Goal: Information Seeking & Learning: Learn about a topic

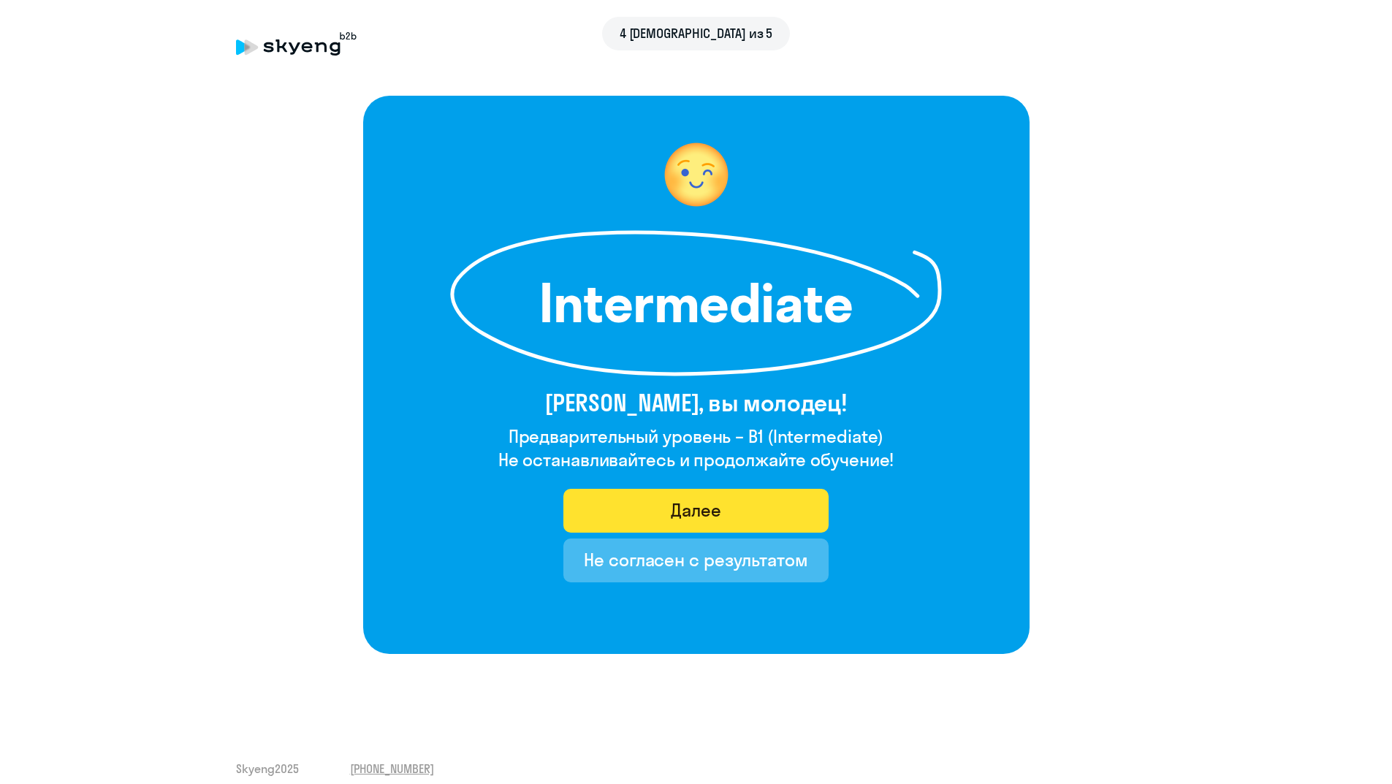
click at [674, 508] on div "Далее" at bounding box center [696, 509] width 50 height 23
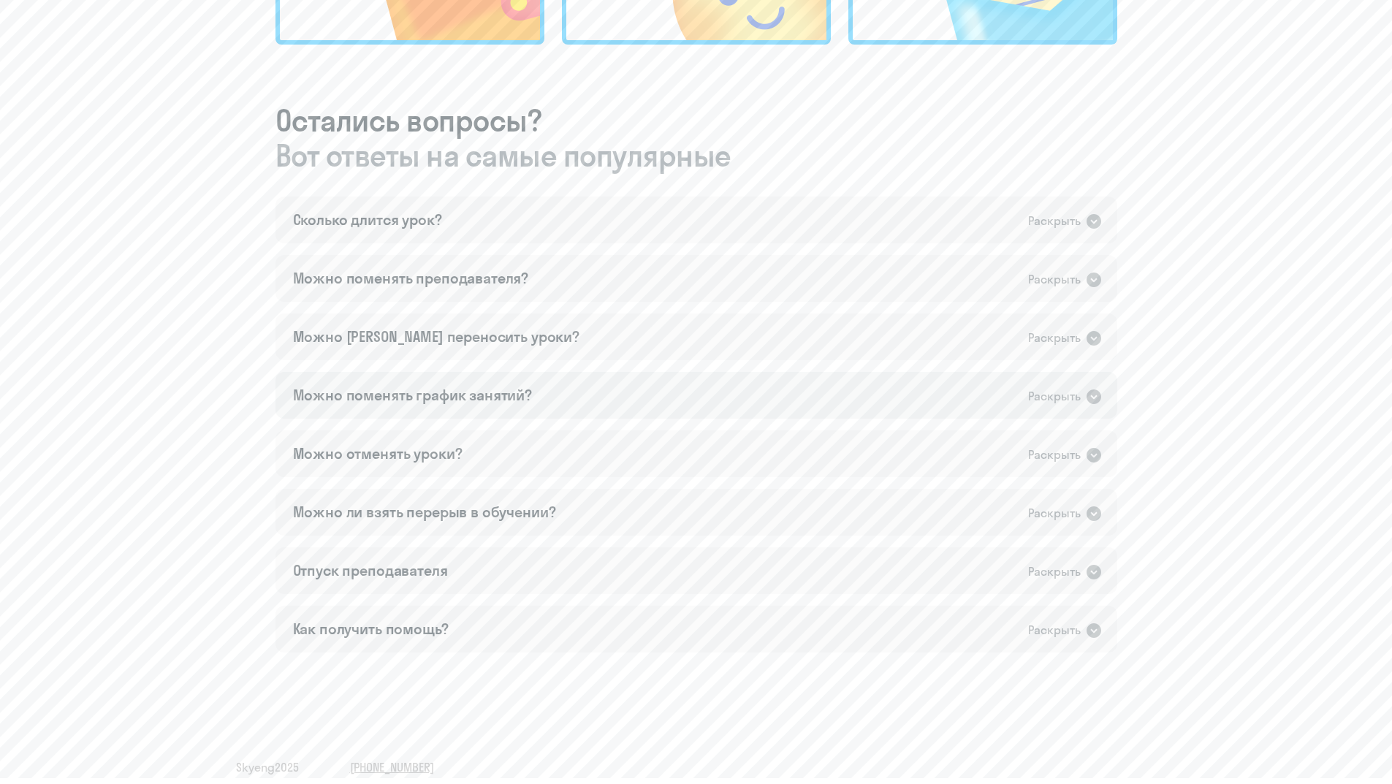
scroll to position [744, 0]
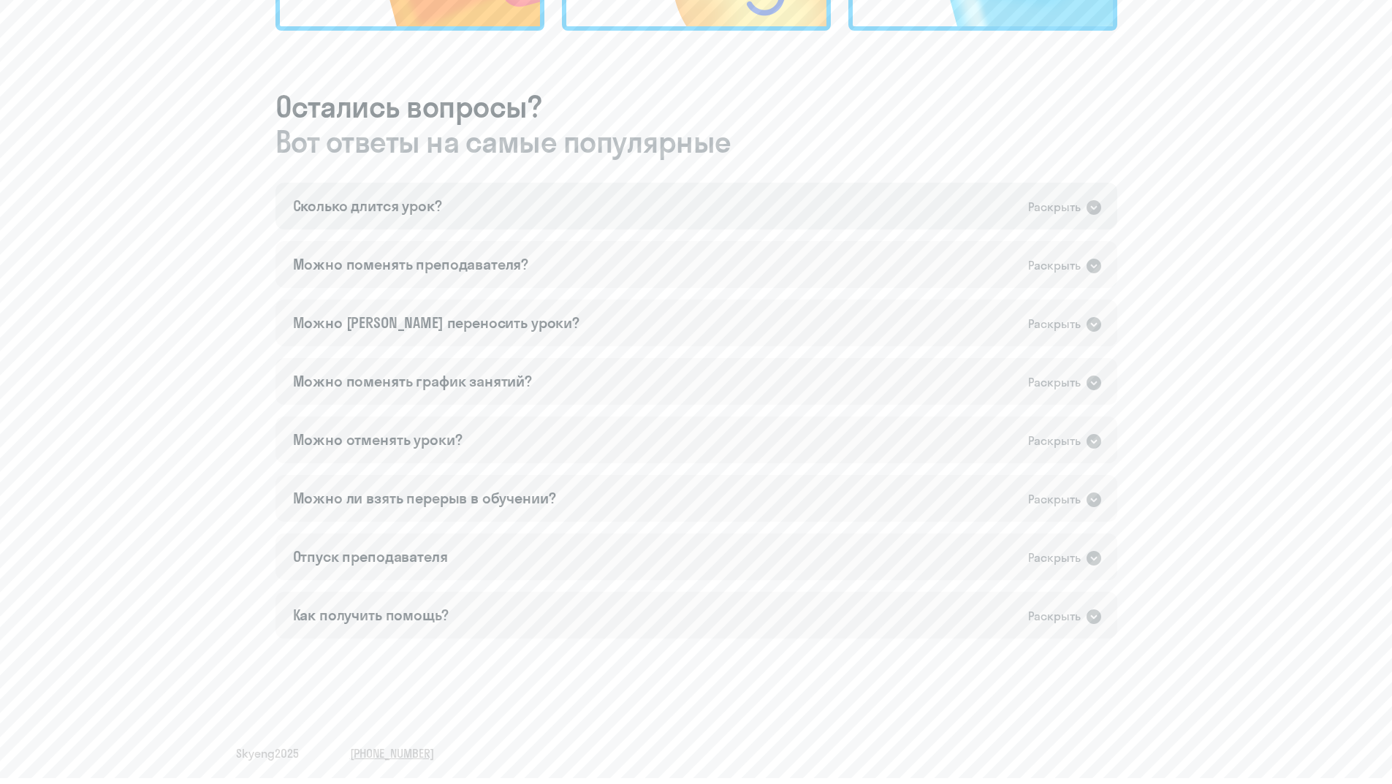
click at [1093, 209] on icon at bounding box center [1094, 208] width 18 height 18
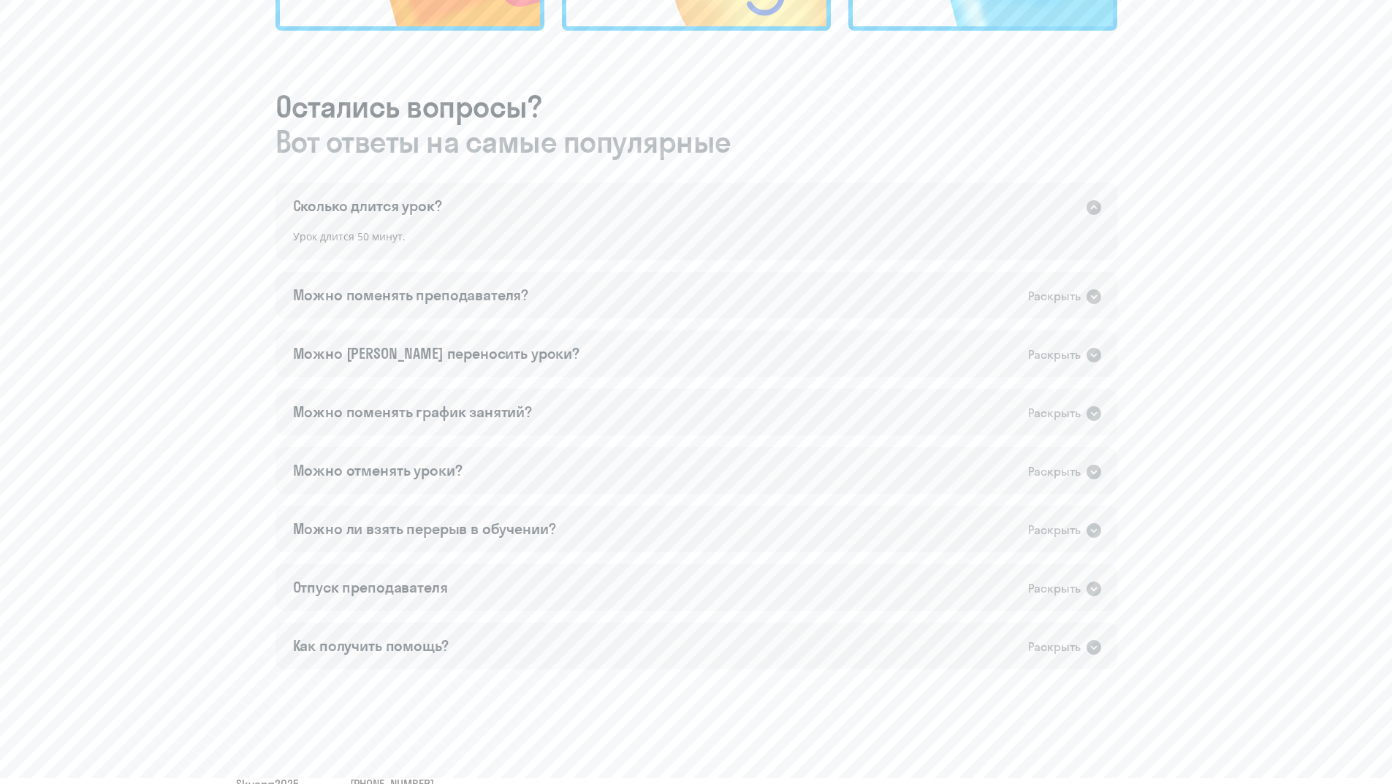
click at [1094, 209] on icon at bounding box center [1093, 207] width 15 height 15
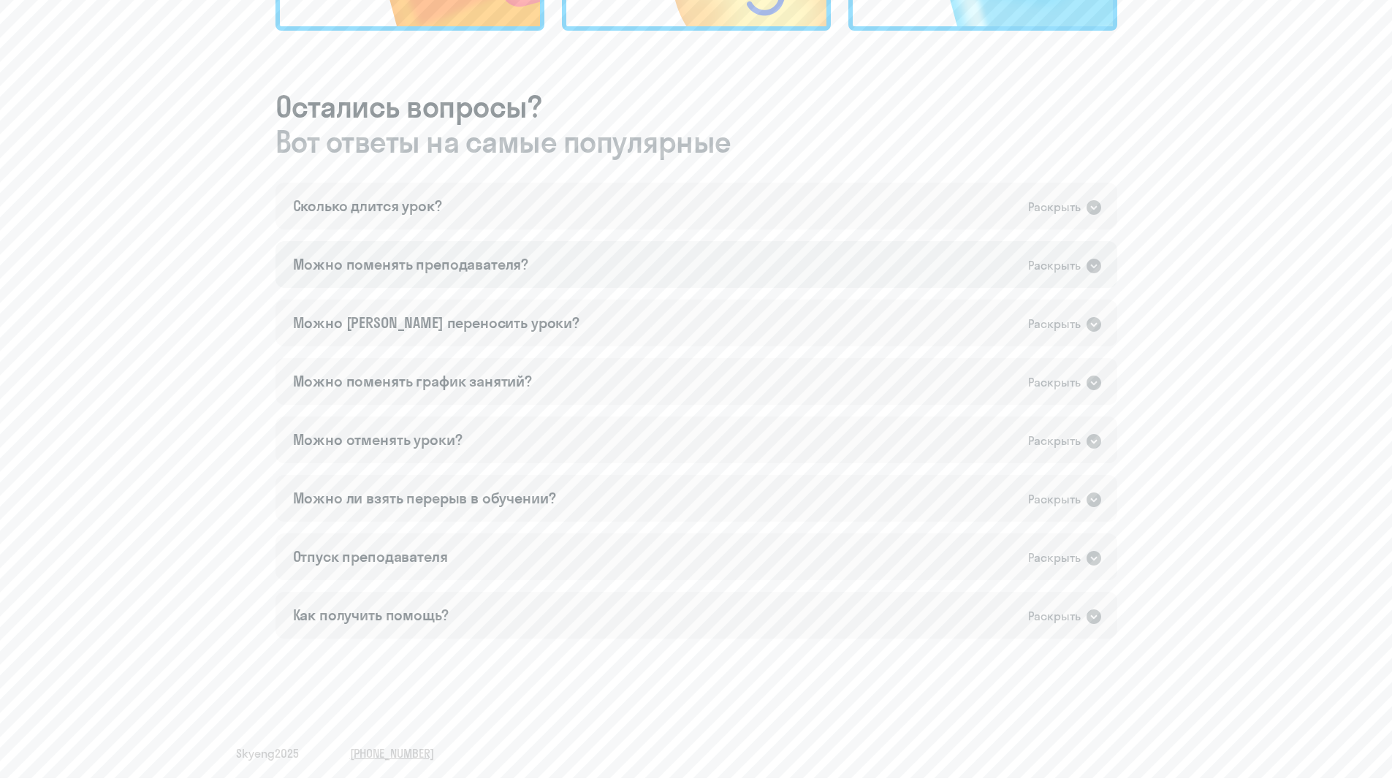
click at [1094, 263] on icon at bounding box center [1093, 266] width 15 height 15
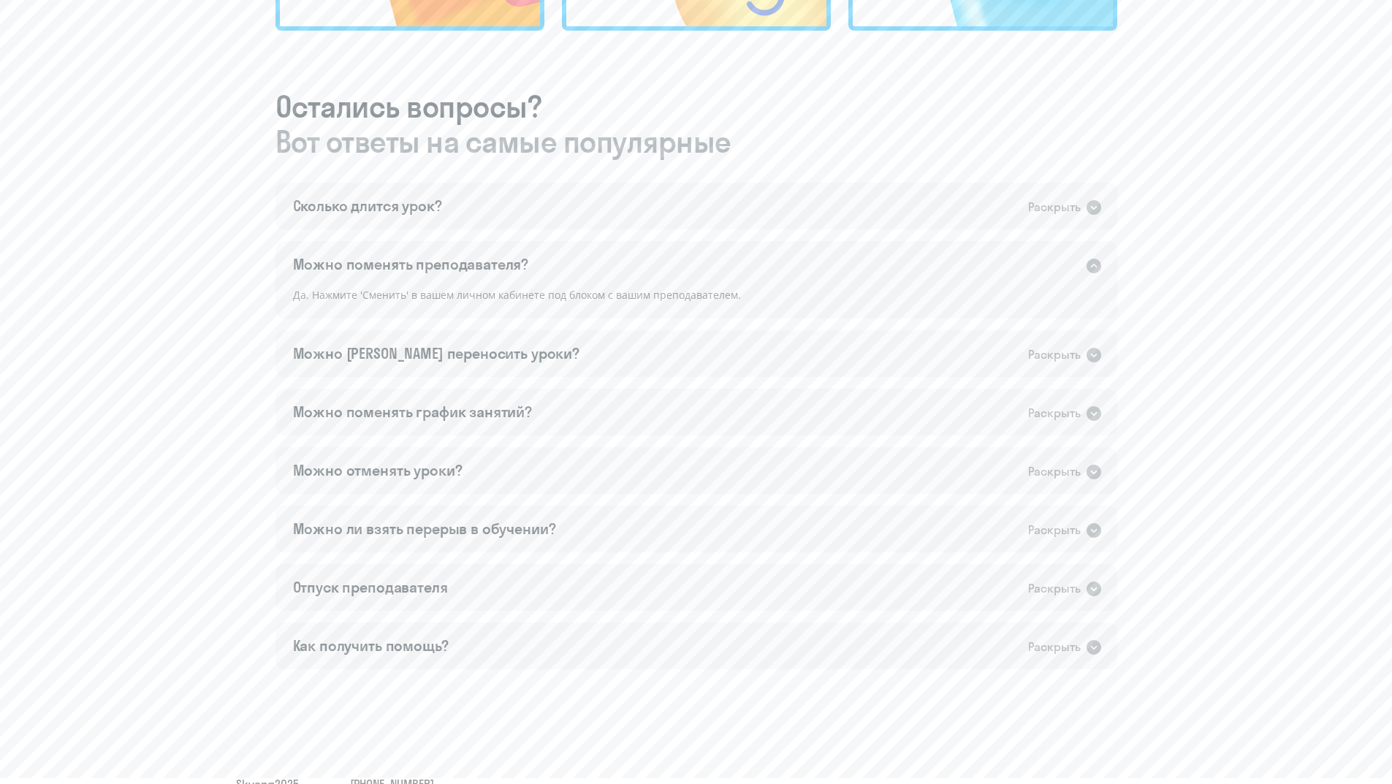
click at [1094, 263] on icon at bounding box center [1093, 266] width 15 height 15
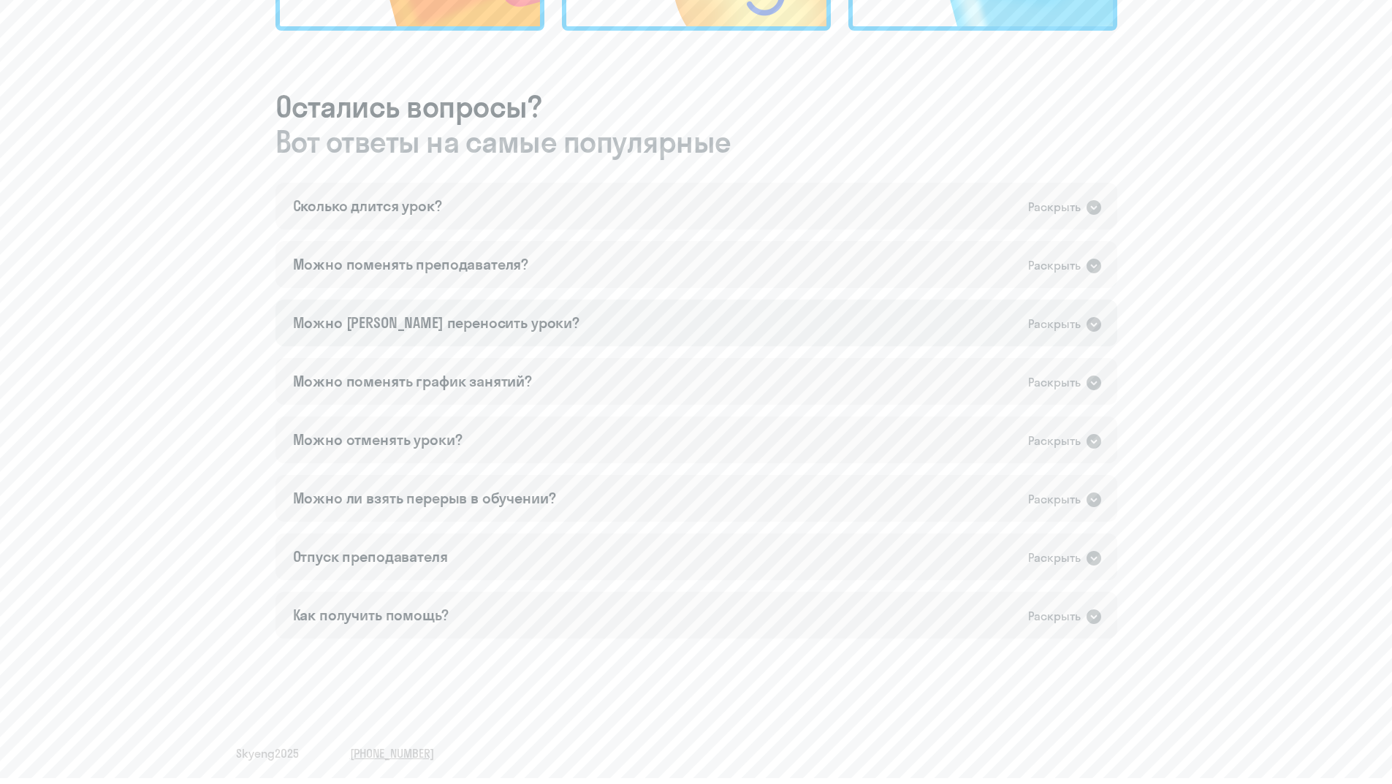
click at [1094, 323] on icon at bounding box center [1093, 324] width 15 height 15
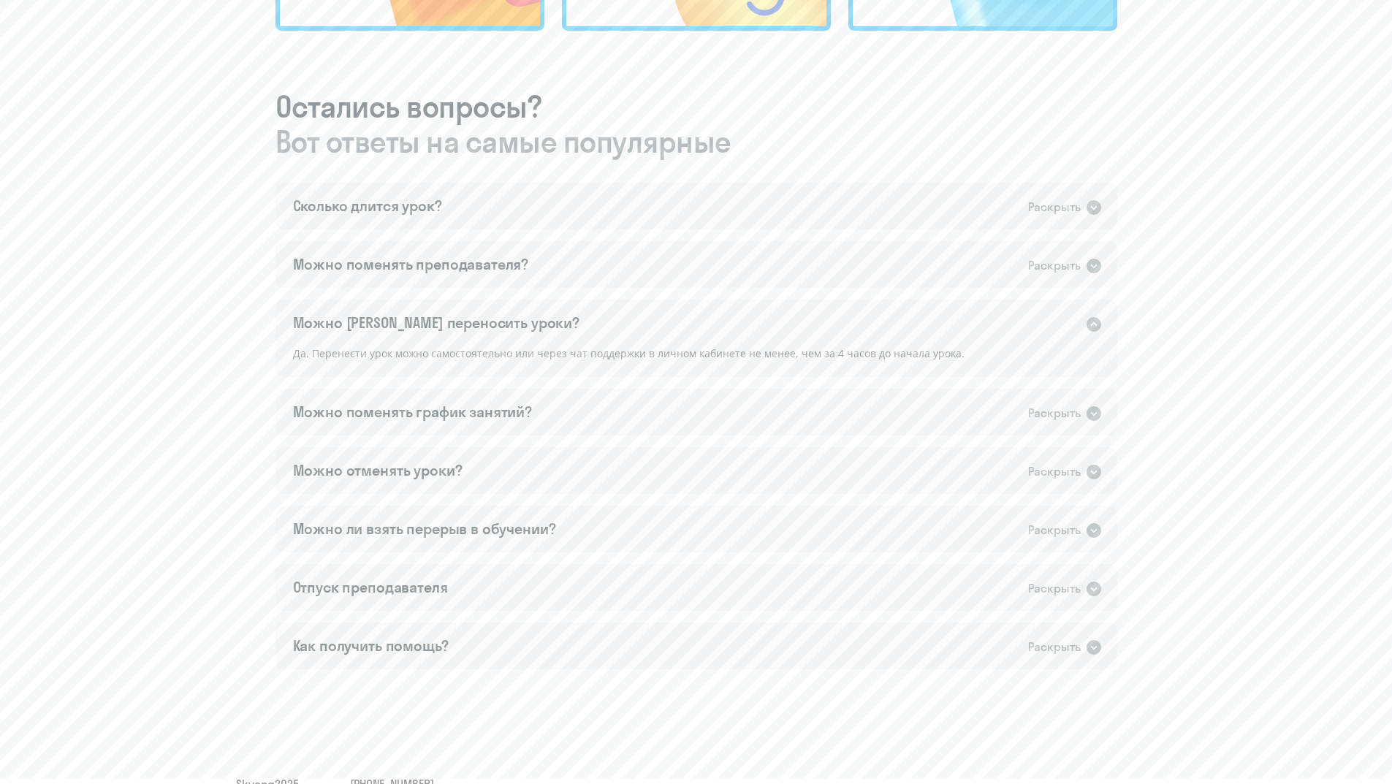
click at [1094, 323] on icon at bounding box center [1094, 325] width 18 height 18
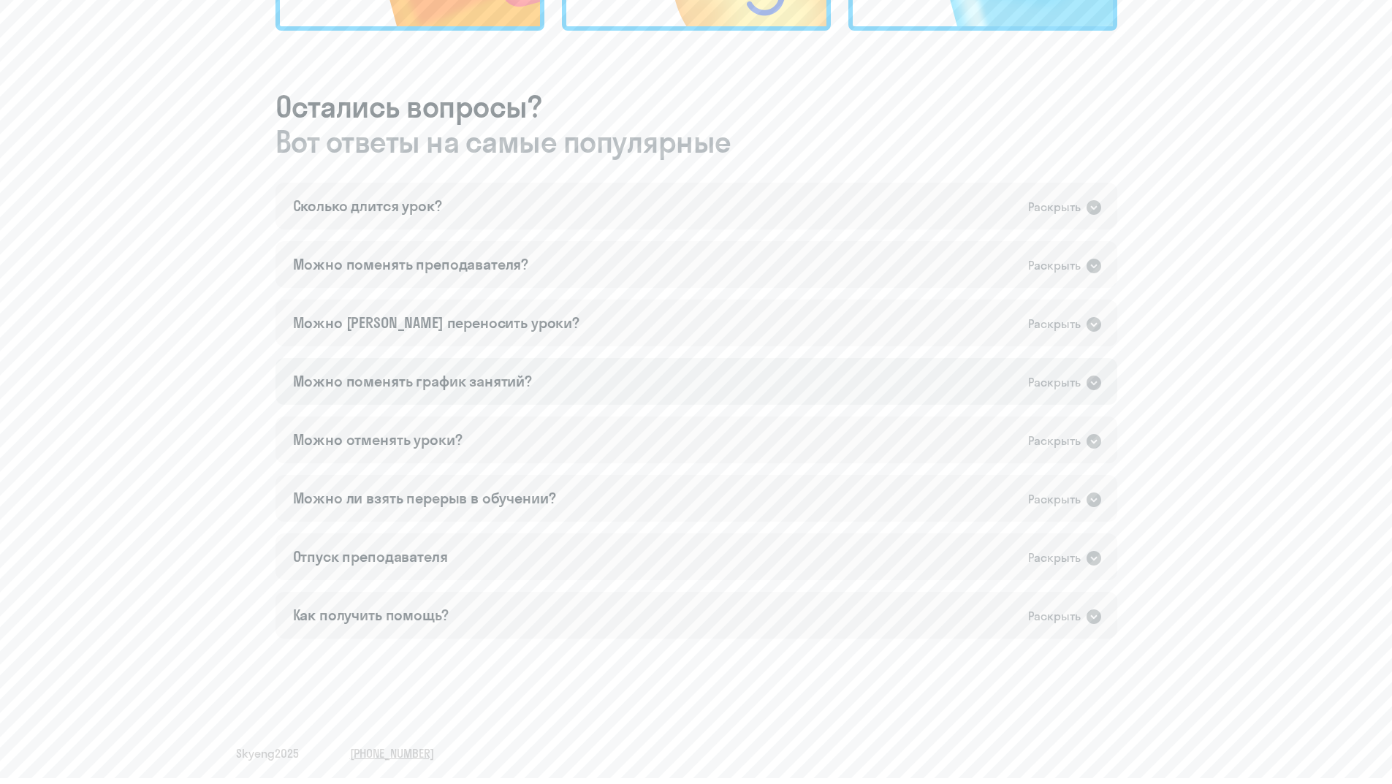
click at [1097, 381] on icon at bounding box center [1093, 382] width 15 height 15
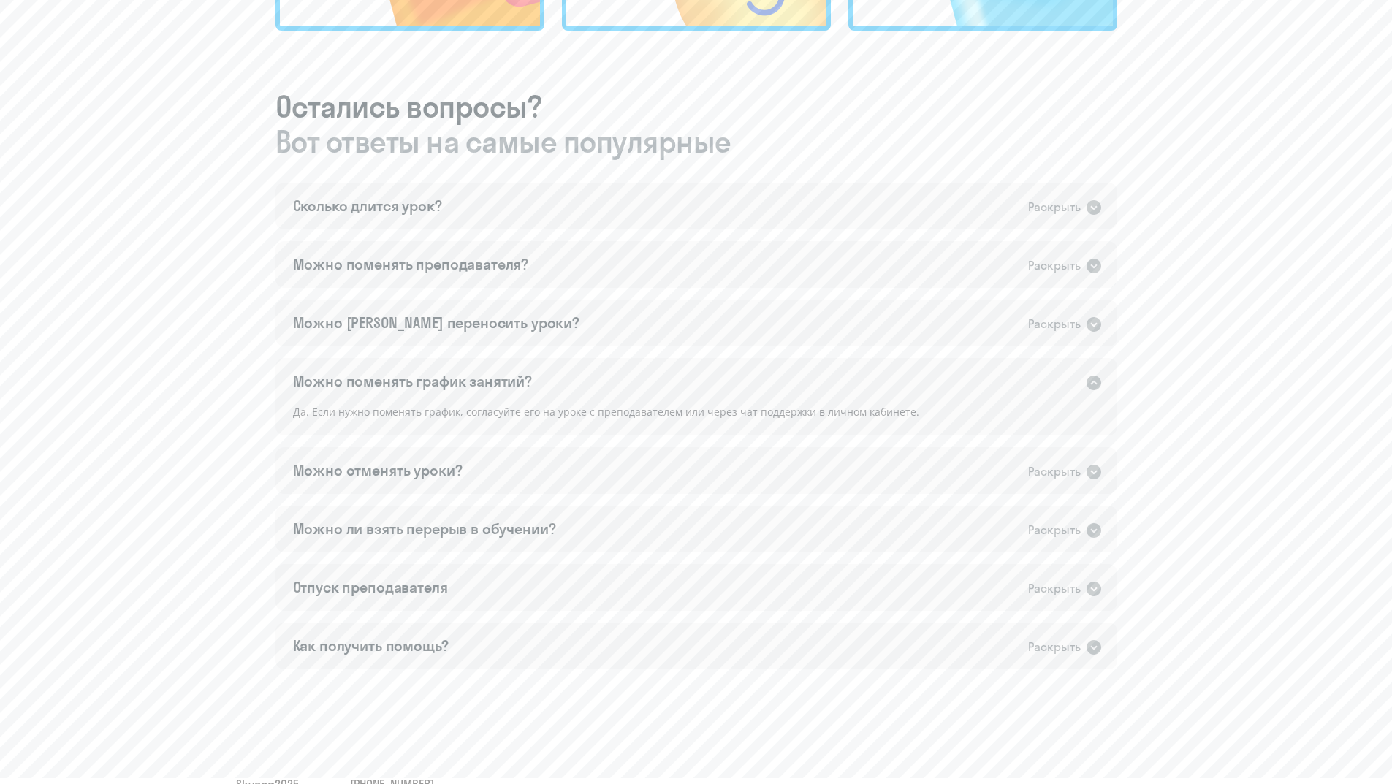
click at [1096, 384] on icon at bounding box center [1094, 383] width 18 height 18
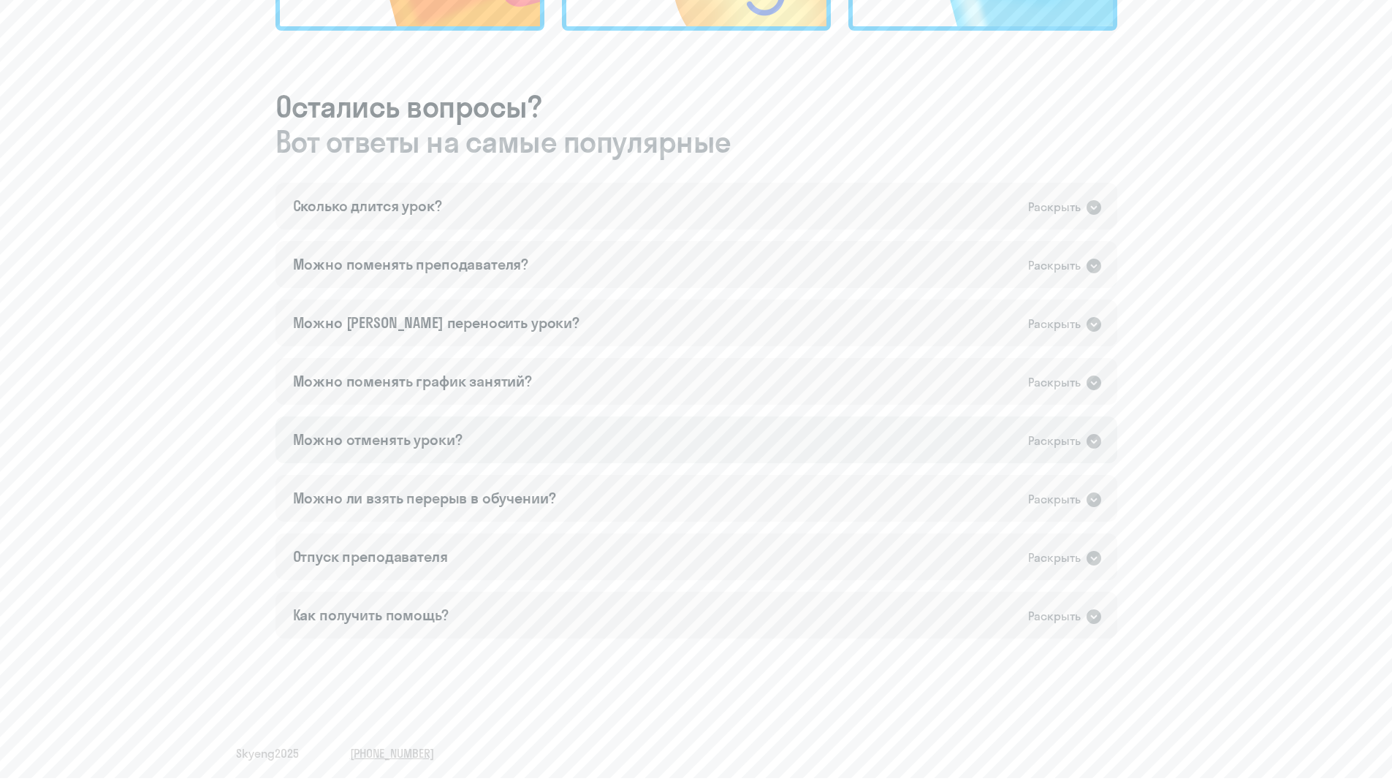
click at [1095, 441] on icon at bounding box center [1094, 441] width 18 height 18
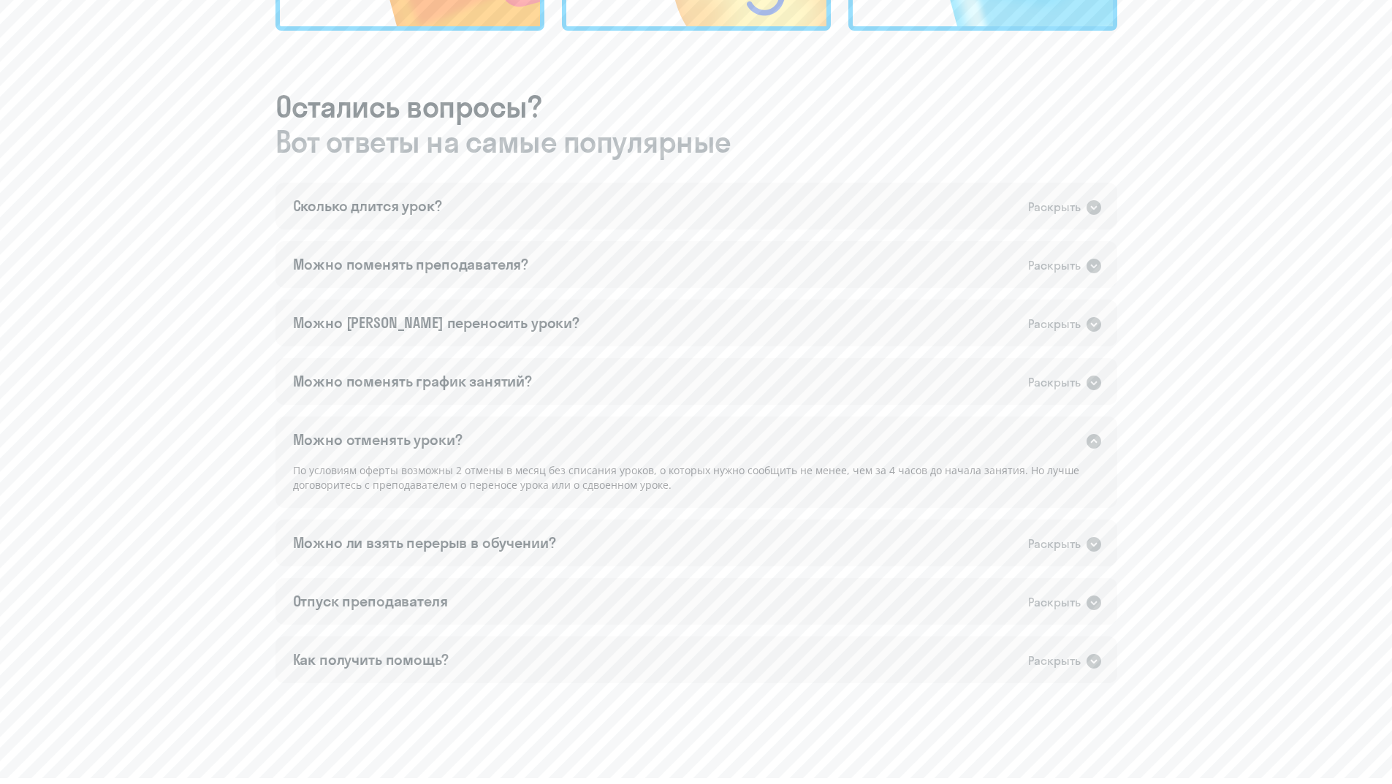
click at [1095, 441] on icon at bounding box center [1094, 441] width 18 height 18
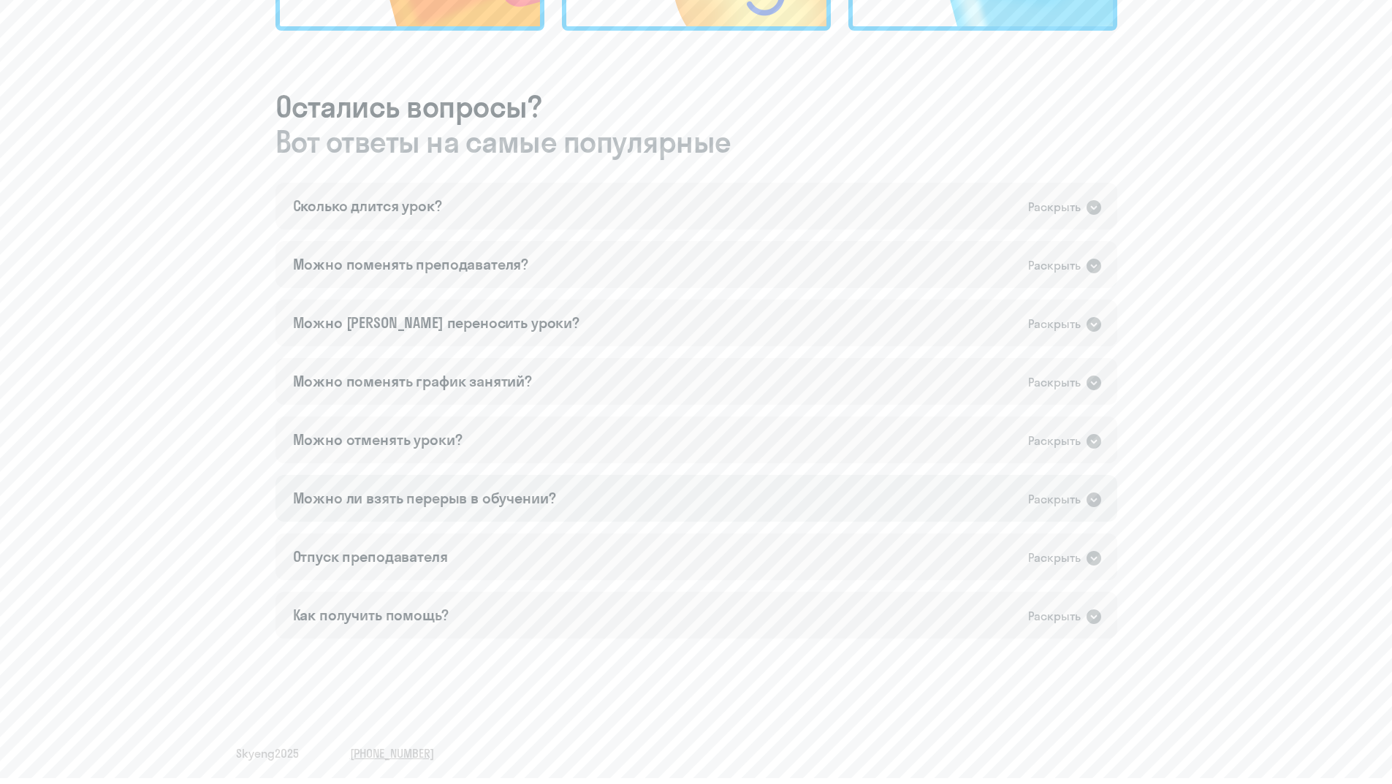
click at [1093, 499] on icon at bounding box center [1093, 499] width 15 height 15
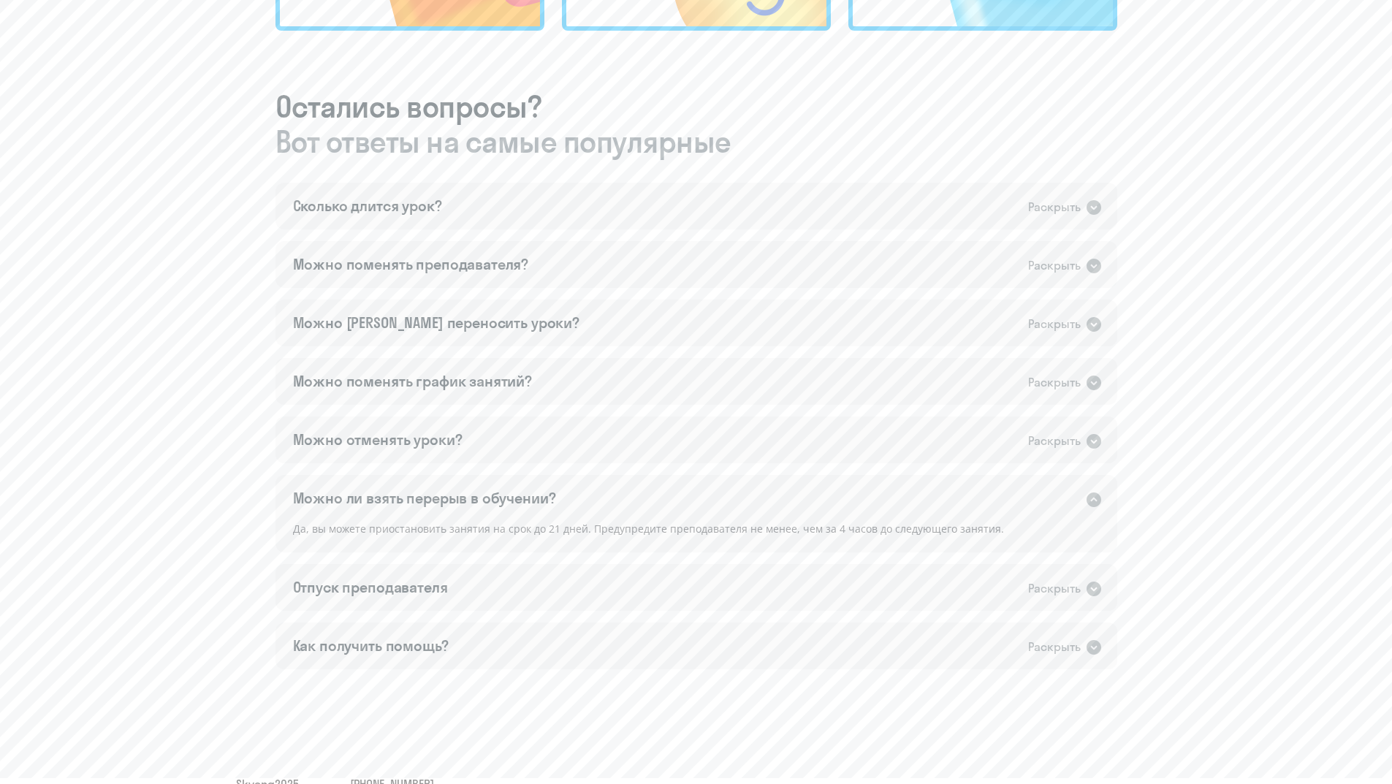
click at [1091, 495] on icon at bounding box center [1093, 499] width 15 height 15
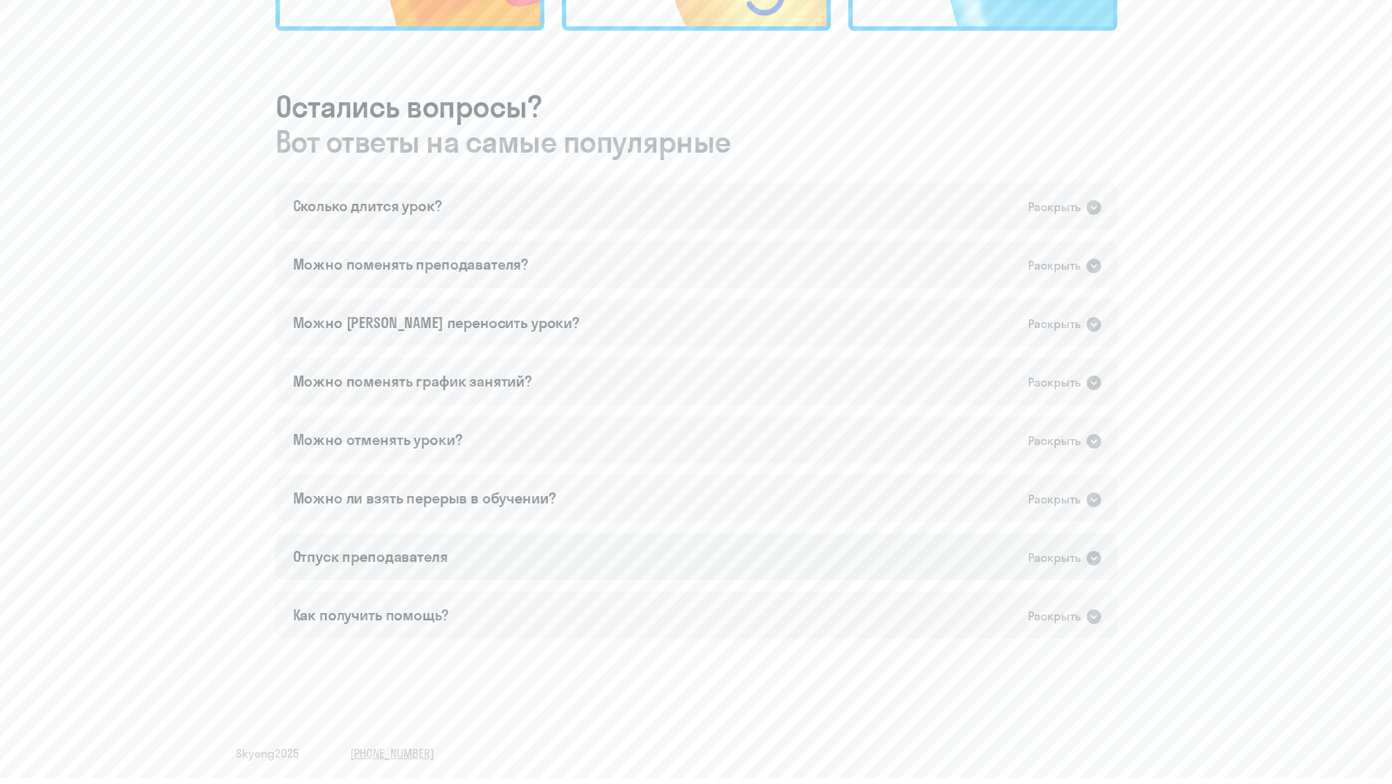
click at [1088, 554] on icon at bounding box center [1093, 558] width 15 height 15
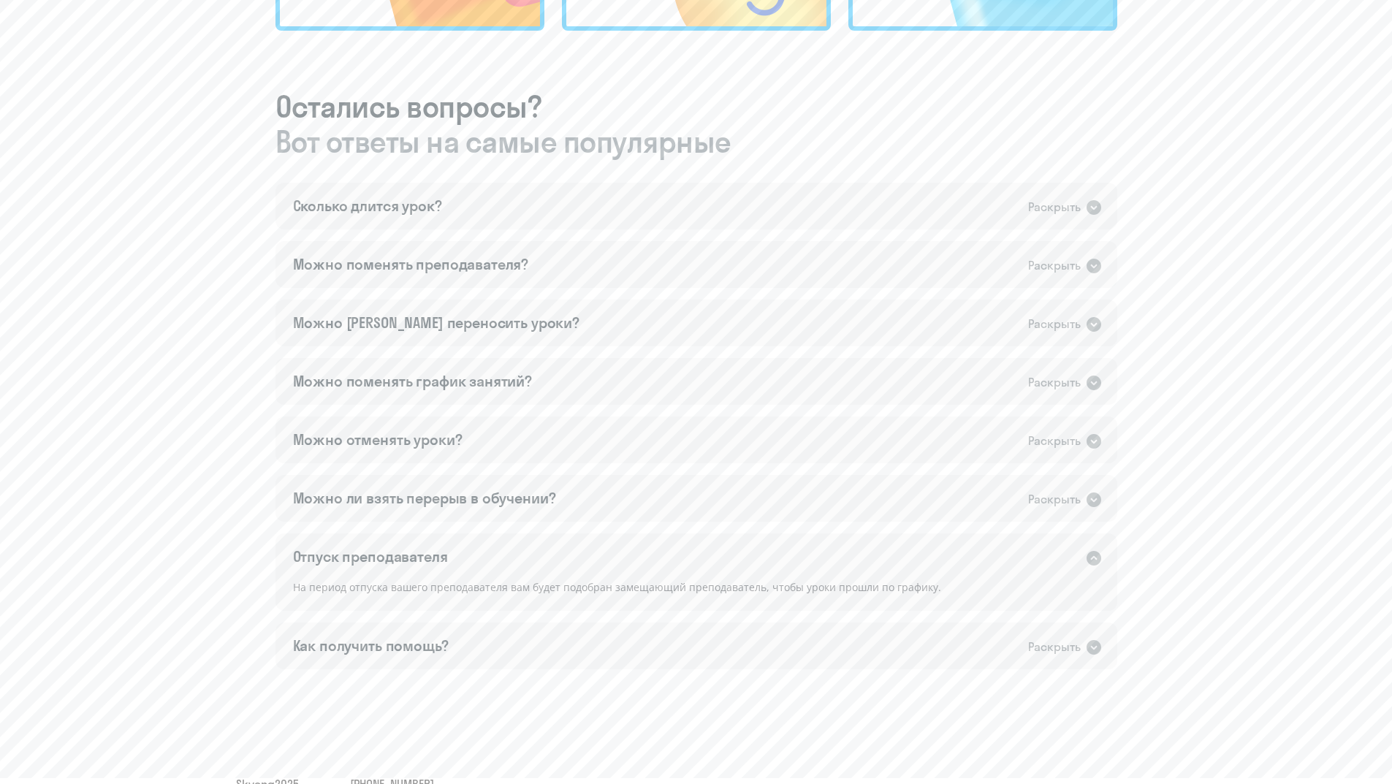
click at [1093, 552] on icon at bounding box center [1093, 558] width 15 height 15
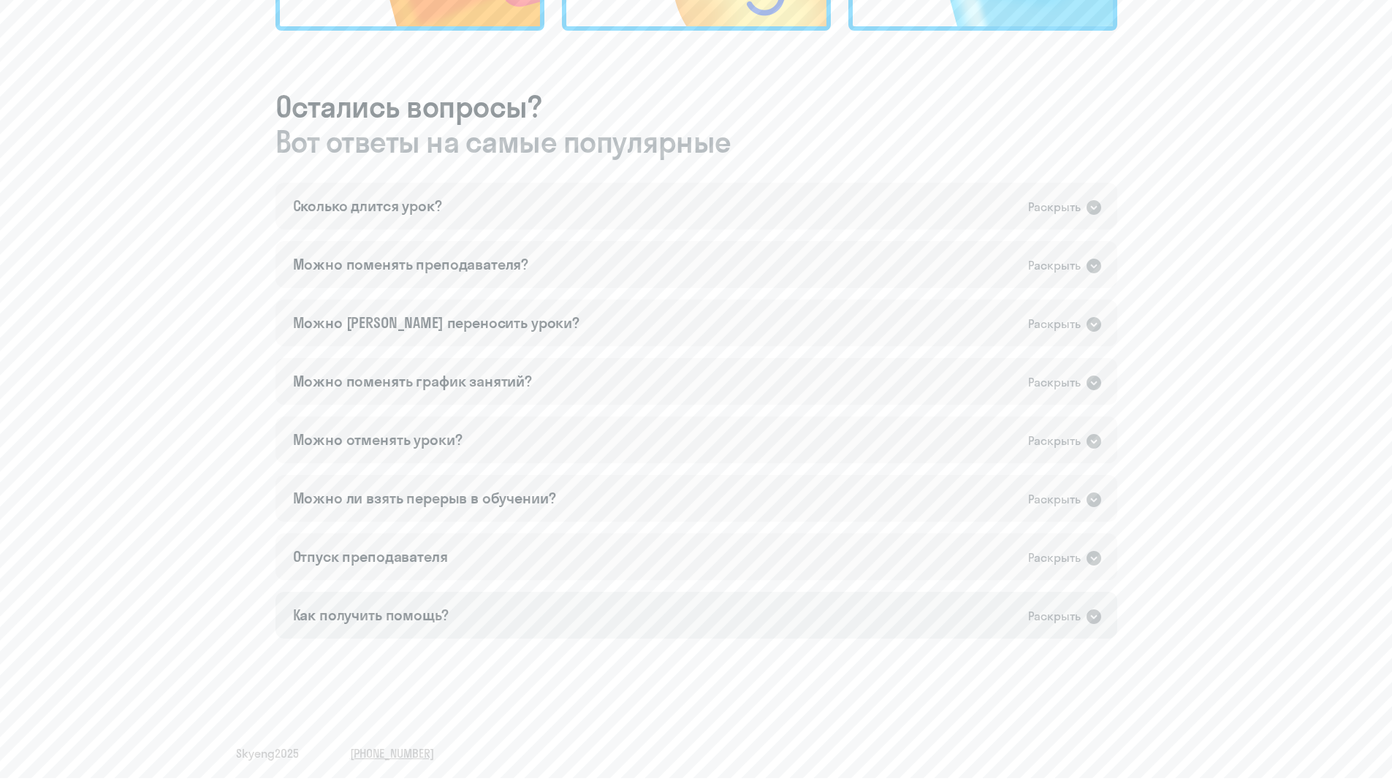
click at [1096, 617] on icon at bounding box center [1093, 616] width 15 height 15
click at [1096, 617] on icon at bounding box center [1094, 617] width 18 height 18
click at [712, 720] on div "5 шаг из 5 To be continued Мы завершили ознакомительную часть вот что вас ждёт …" at bounding box center [696, 20] width 1392 height 1528
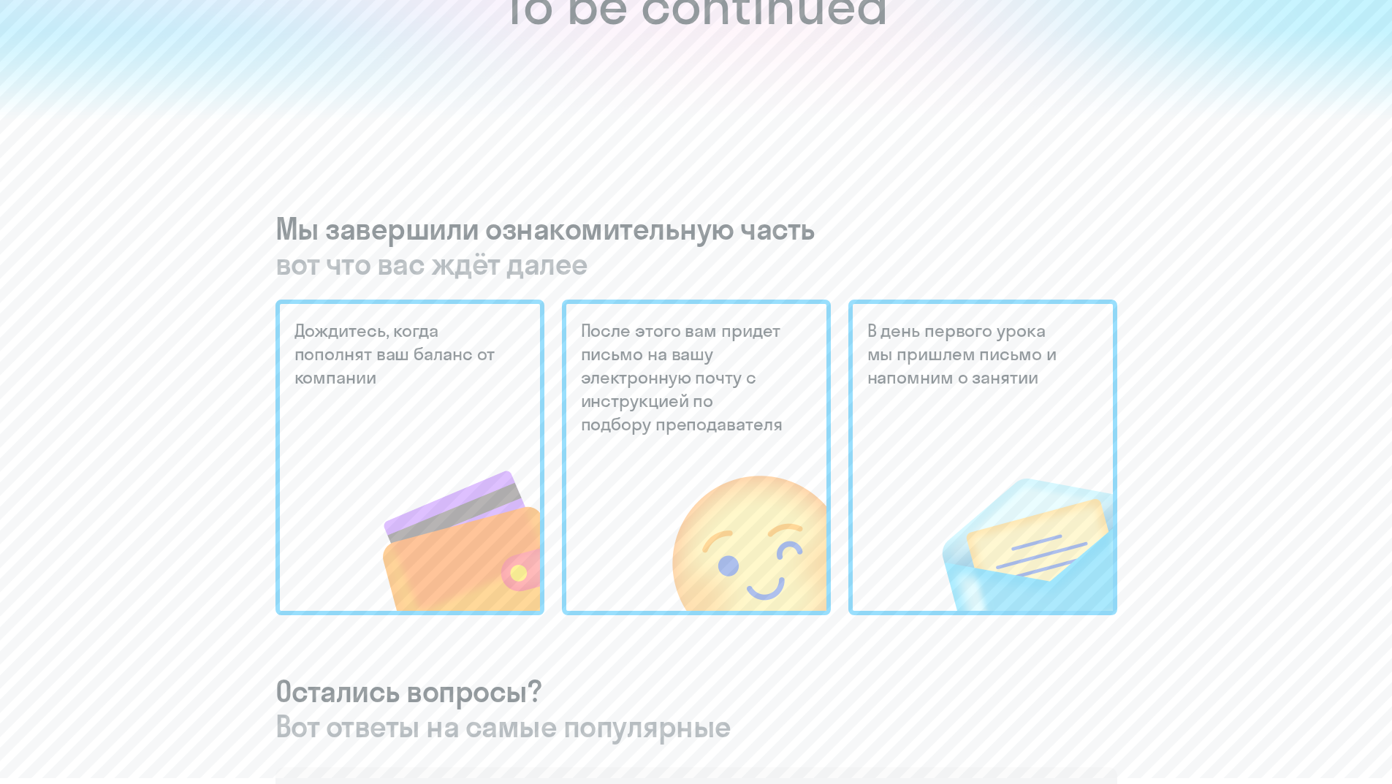
scroll to position [0, 0]
